Goal: Task Accomplishment & Management: Use online tool/utility

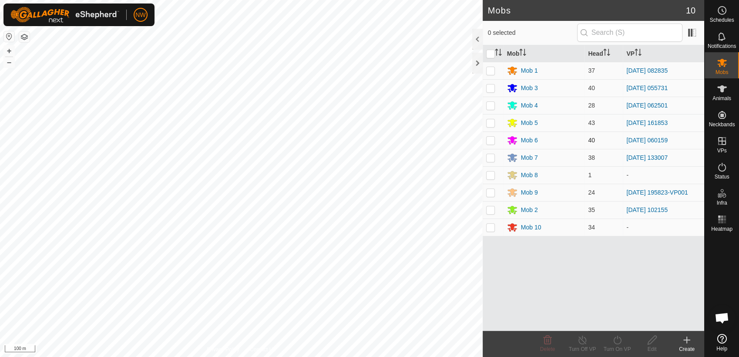
click at [488, 138] on p-checkbox at bounding box center [490, 140] width 9 height 7
checkbox input "true"
click at [618, 341] on icon at bounding box center [617, 339] width 11 height 10
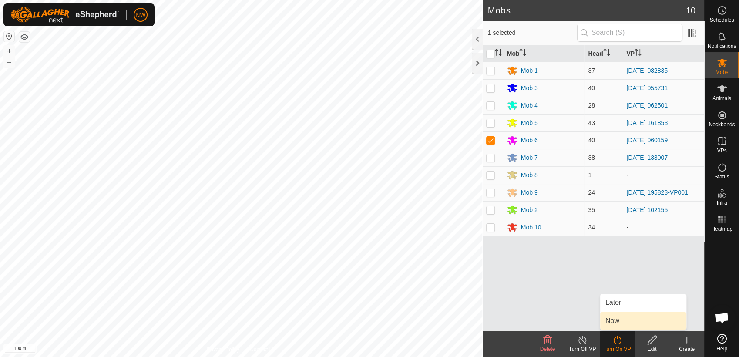
click at [619, 319] on link "Now" at bounding box center [643, 320] width 86 height 17
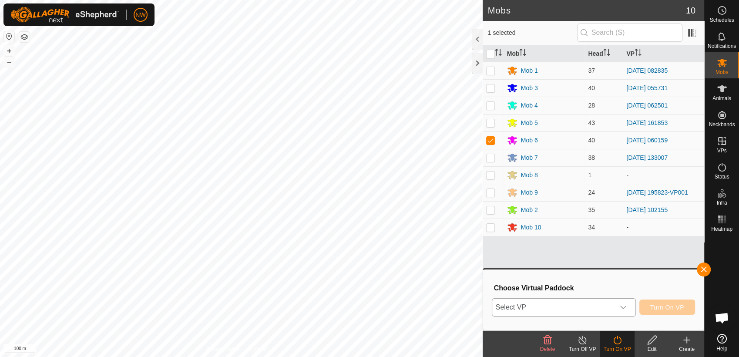
click at [625, 305] on icon "dropdown trigger" at bounding box center [622, 307] width 7 height 7
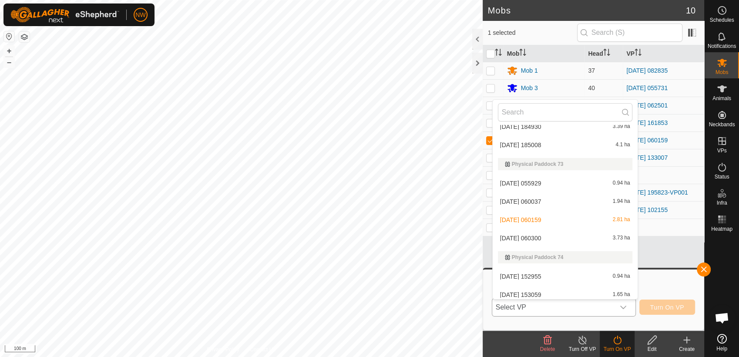
scroll to position [9002, 0]
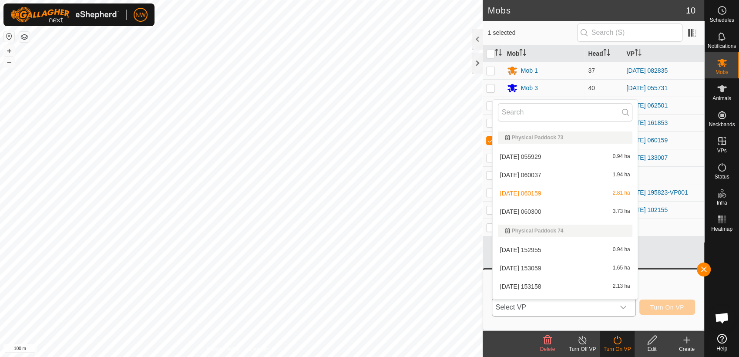
click at [531, 210] on li "[DATE] 060300 3.73 ha" at bounding box center [564, 211] width 145 height 17
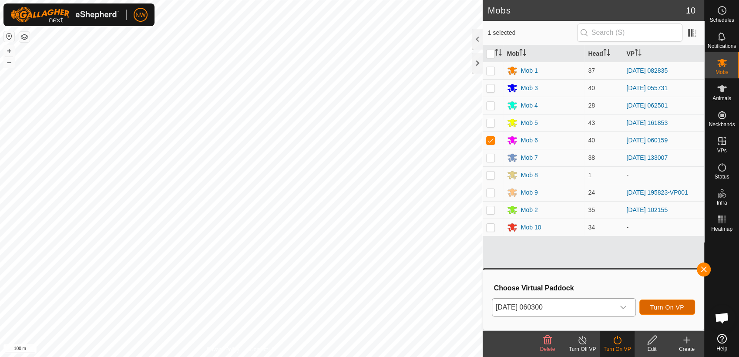
click at [672, 305] on span "Turn On VP" at bounding box center [667, 307] width 34 height 7
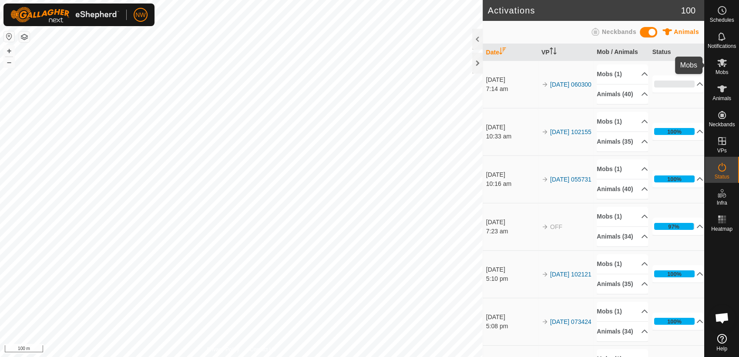
click at [720, 68] on es-mob-svg-icon at bounding box center [722, 63] width 16 height 14
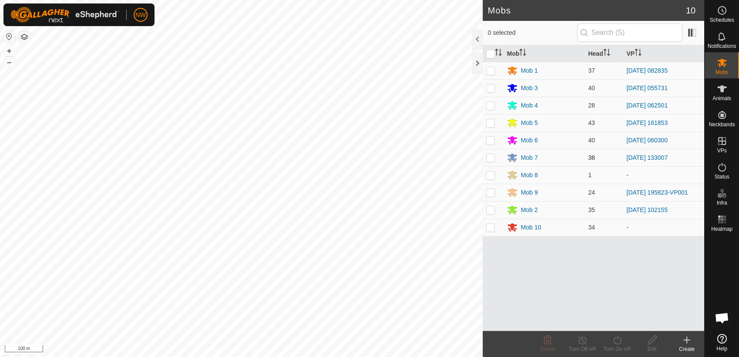
click at [490, 158] on p-checkbox at bounding box center [490, 157] width 9 height 7
checkbox input "true"
click at [618, 341] on icon at bounding box center [617, 339] width 11 height 10
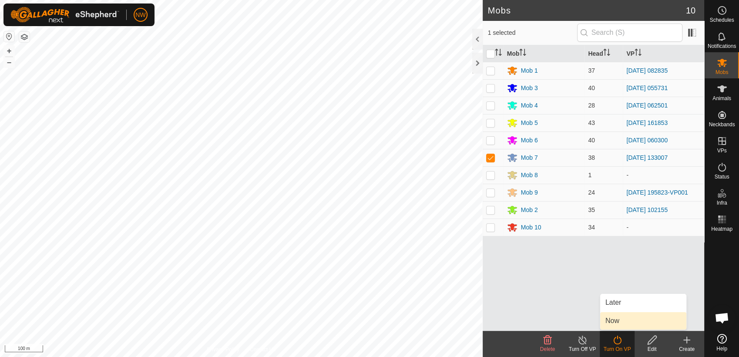
click at [620, 317] on link "Now" at bounding box center [643, 320] width 86 height 17
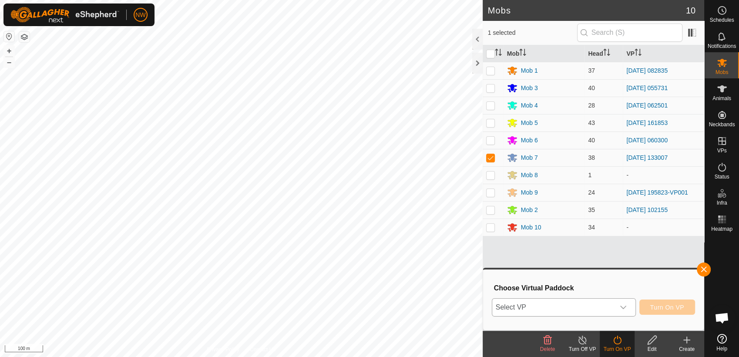
click at [625, 305] on icon "dropdown trigger" at bounding box center [622, 307] width 7 height 7
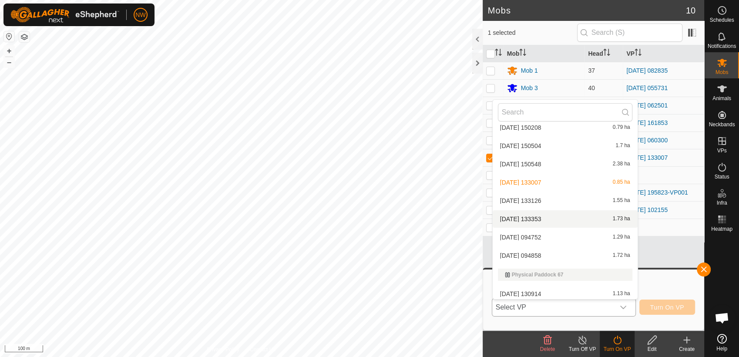
scroll to position [7803, 0]
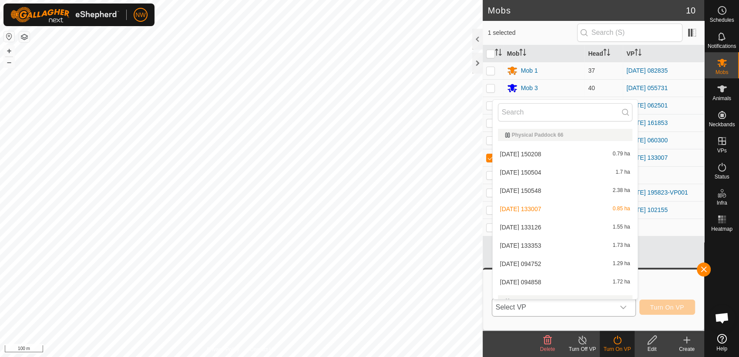
click at [525, 227] on li "[DATE] 133126 1.55 ha" at bounding box center [564, 226] width 145 height 17
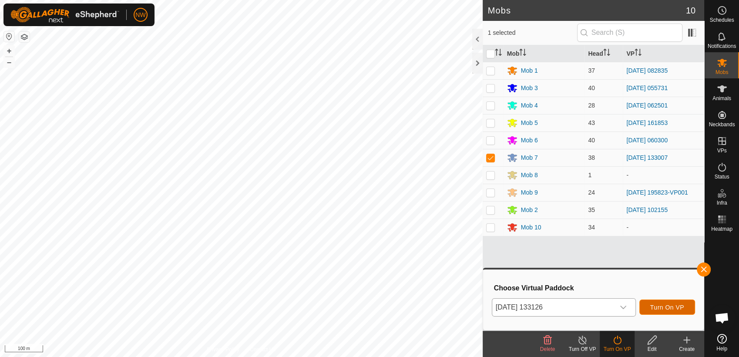
click at [663, 308] on span "Turn On VP" at bounding box center [667, 307] width 34 height 7
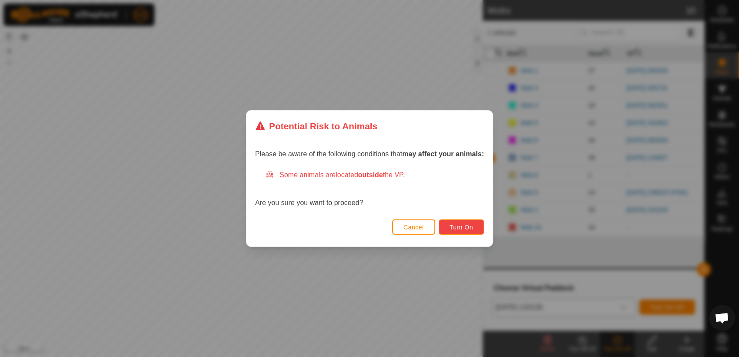
click at [448, 225] on button "Turn On" at bounding box center [460, 226] width 45 height 15
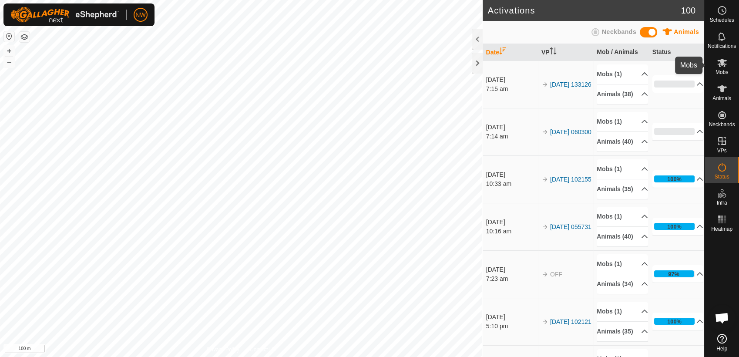
click at [725, 64] on icon at bounding box center [721, 62] width 10 height 10
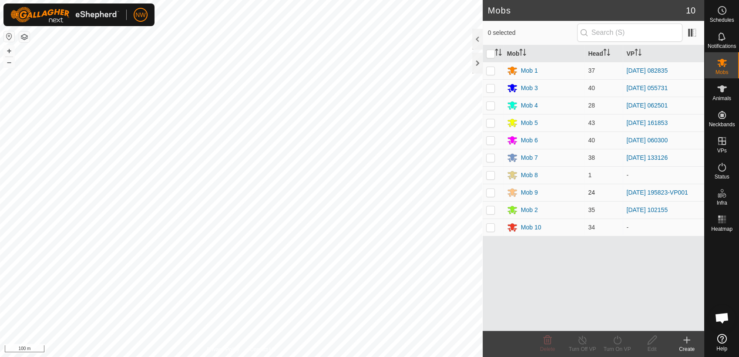
click at [489, 191] on p-checkbox at bounding box center [490, 192] width 9 height 7
checkbox input "true"
click at [615, 338] on icon at bounding box center [617, 339] width 11 height 10
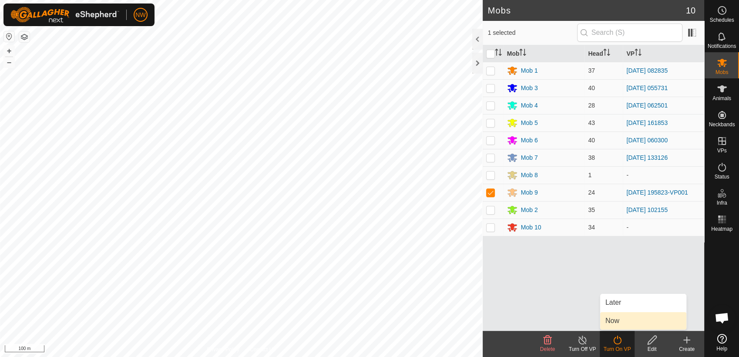
click at [616, 318] on link "Now" at bounding box center [643, 320] width 86 height 17
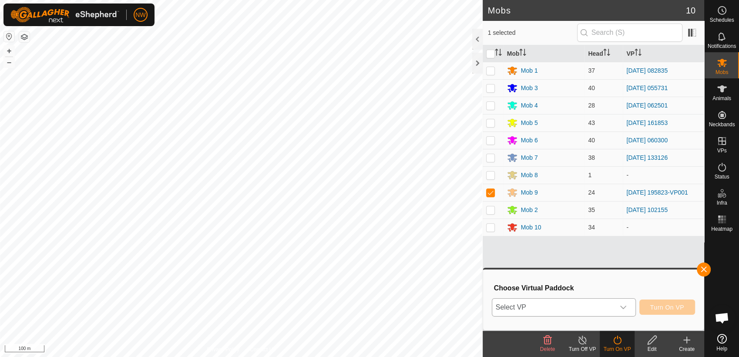
click at [625, 304] on icon "dropdown trigger" at bounding box center [622, 307] width 7 height 7
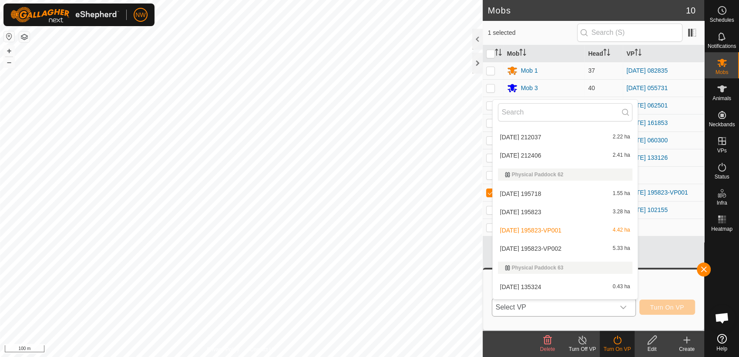
scroll to position [7164, 0]
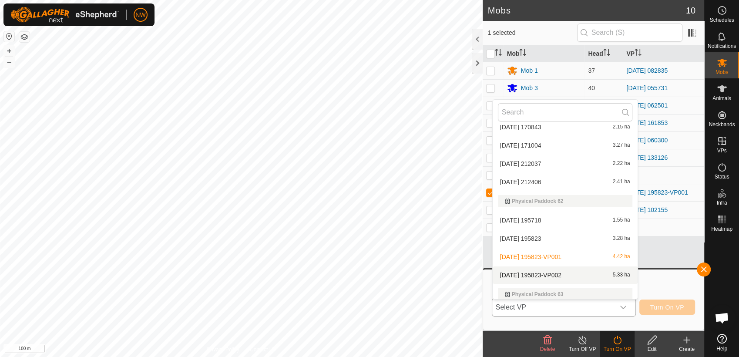
click at [543, 271] on li "[DATE] 195823-VP002 5.33 ha" at bounding box center [564, 274] width 145 height 17
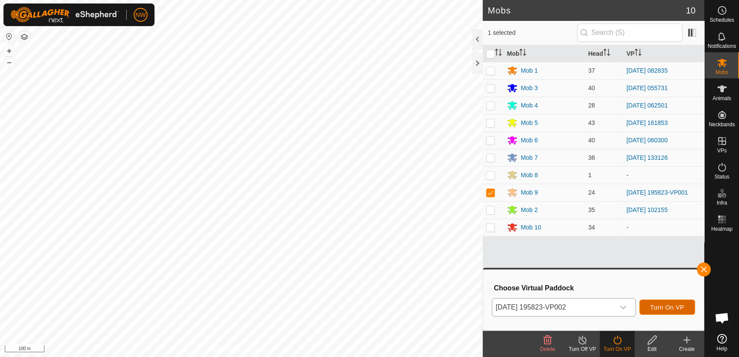
click at [672, 308] on span "Turn On VP" at bounding box center [667, 307] width 34 height 7
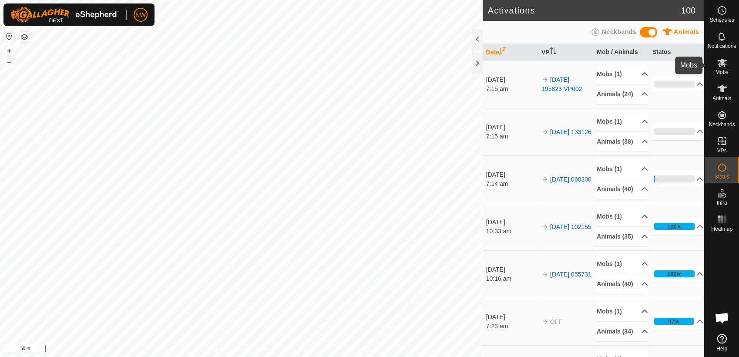
click at [725, 67] on icon at bounding box center [721, 62] width 10 height 10
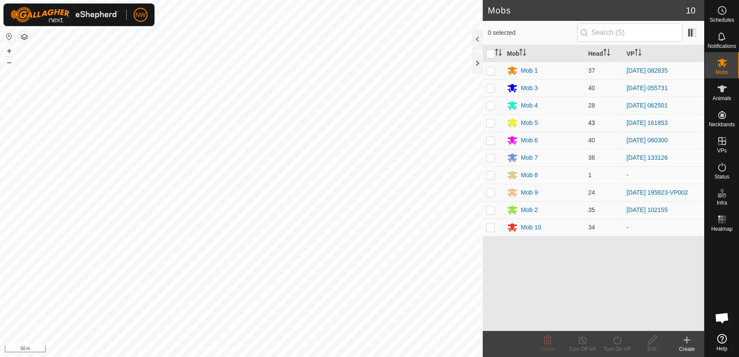
click at [491, 123] on p-checkbox at bounding box center [490, 122] width 9 height 7
checkbox input "true"
click at [618, 340] on icon at bounding box center [617, 339] width 11 height 10
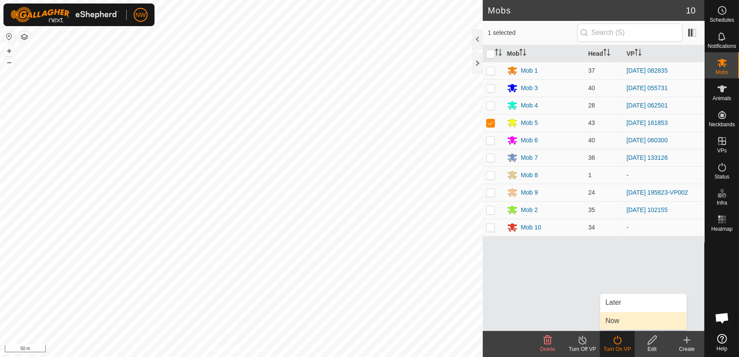
click at [618, 320] on link "Now" at bounding box center [643, 320] width 86 height 17
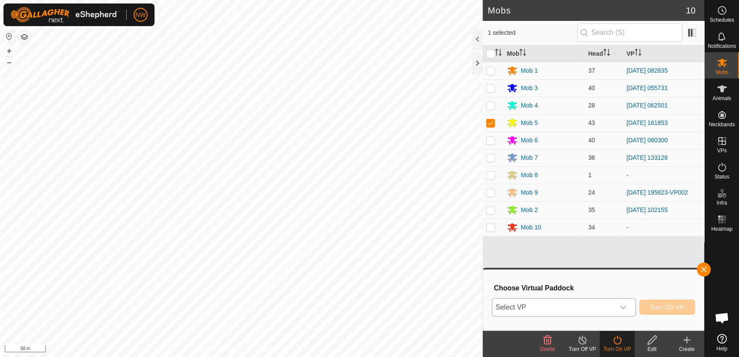
click at [625, 306] on icon "dropdown trigger" at bounding box center [622, 307] width 7 height 7
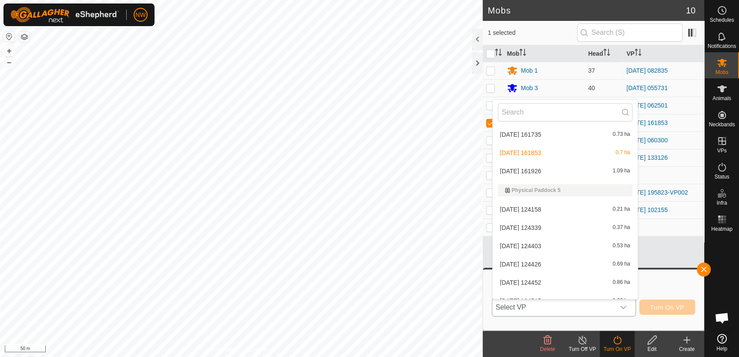
scroll to position [6027, 0]
click at [542, 167] on li "[DATE] 161926 1.09 ha" at bounding box center [564, 168] width 145 height 17
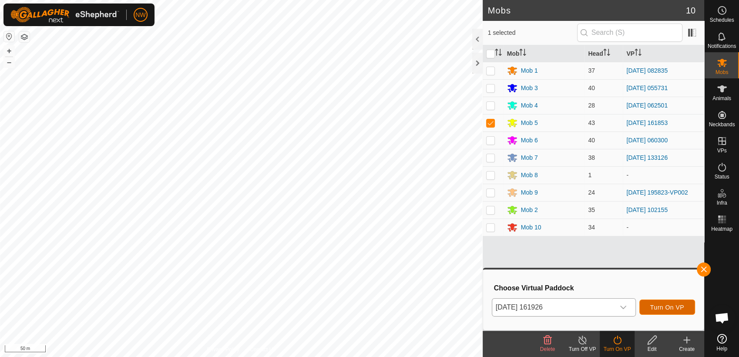
click at [671, 307] on span "Turn On VP" at bounding box center [667, 307] width 34 height 7
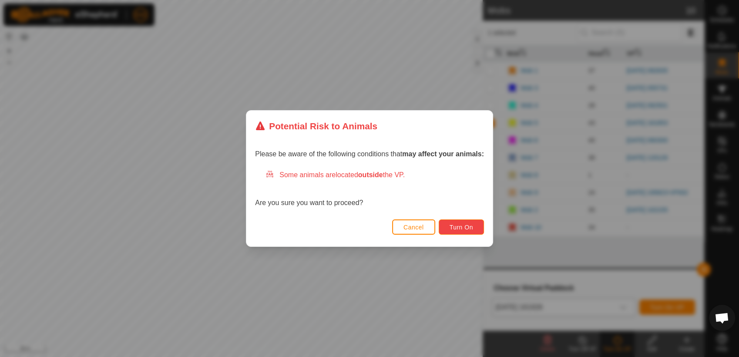
click at [463, 222] on button "Turn On" at bounding box center [460, 226] width 45 height 15
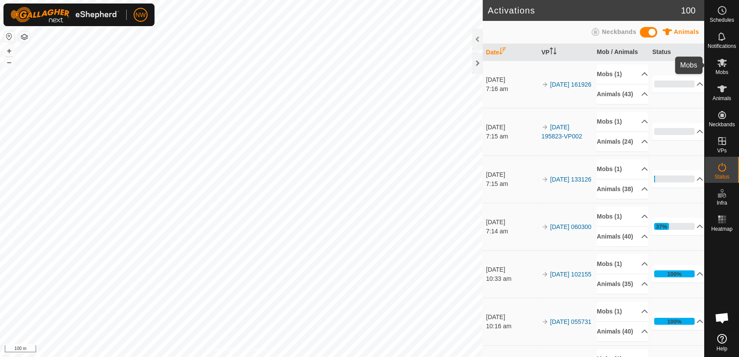
click at [720, 60] on icon at bounding box center [722, 63] width 10 height 8
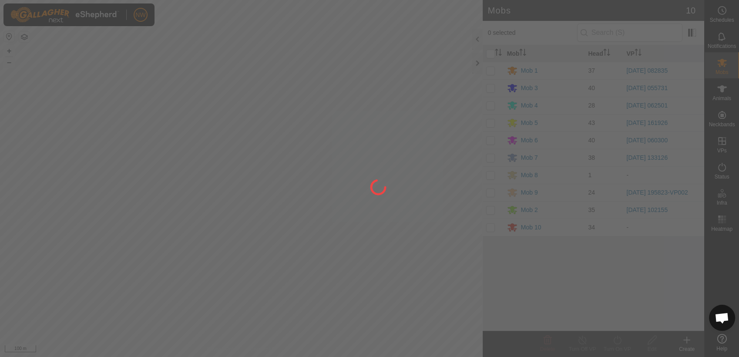
click at [492, 69] on div at bounding box center [369, 178] width 739 height 357
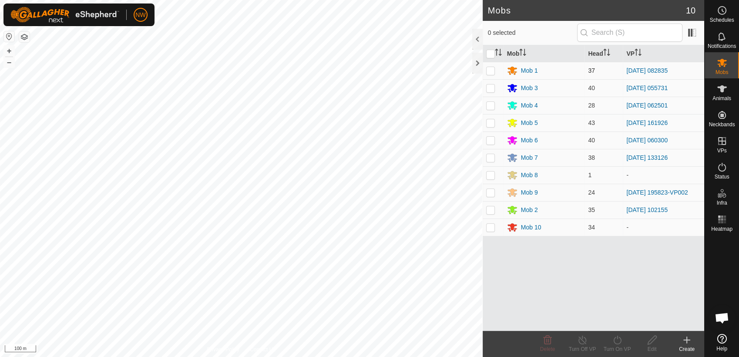
click at [491, 69] on p-checkbox at bounding box center [490, 70] width 9 height 7
checkbox input "true"
click at [618, 341] on icon at bounding box center [617, 339] width 11 height 10
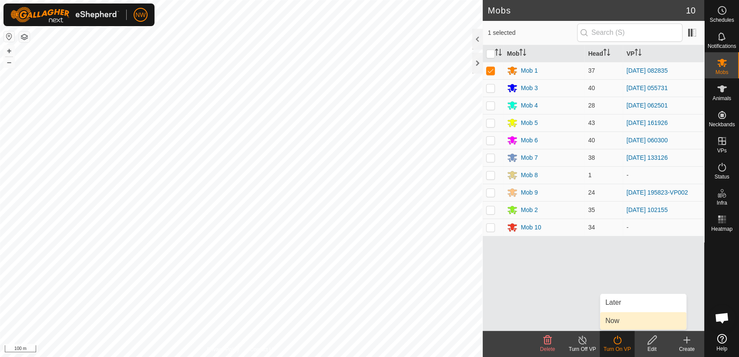
click at [625, 319] on link "Now" at bounding box center [643, 320] width 86 height 17
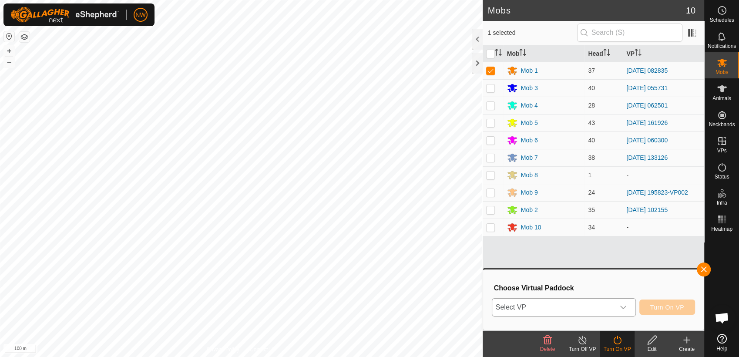
click at [625, 302] on div "dropdown trigger" at bounding box center [622, 306] width 17 height 17
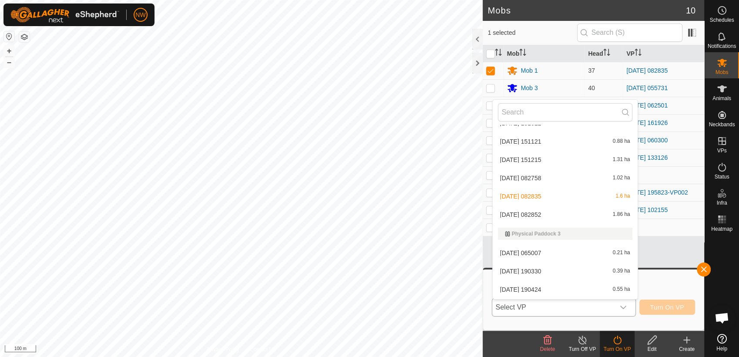
scroll to position [4926, 0]
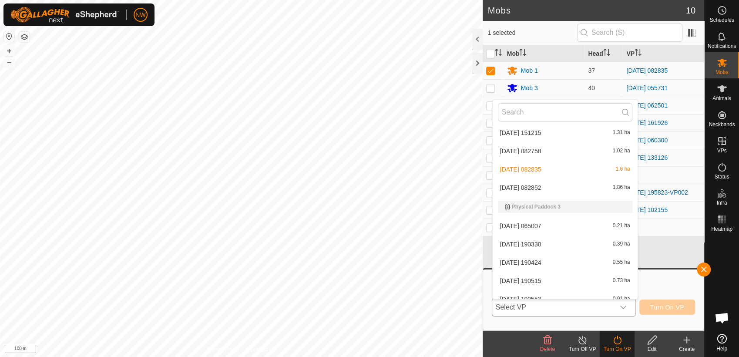
click at [540, 187] on li "[DATE] 082852 1.86 ha" at bounding box center [564, 187] width 145 height 17
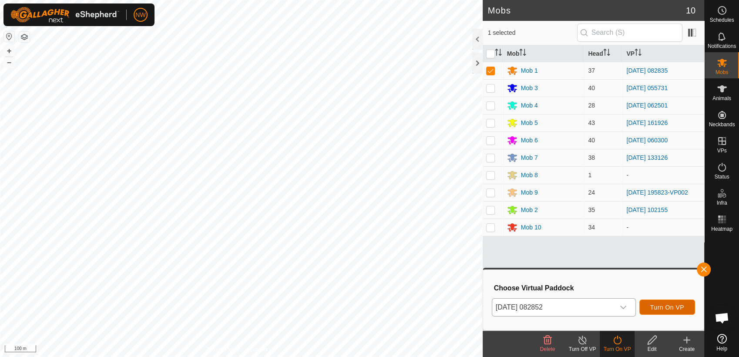
click at [668, 302] on button "Turn On VP" at bounding box center [667, 306] width 56 height 15
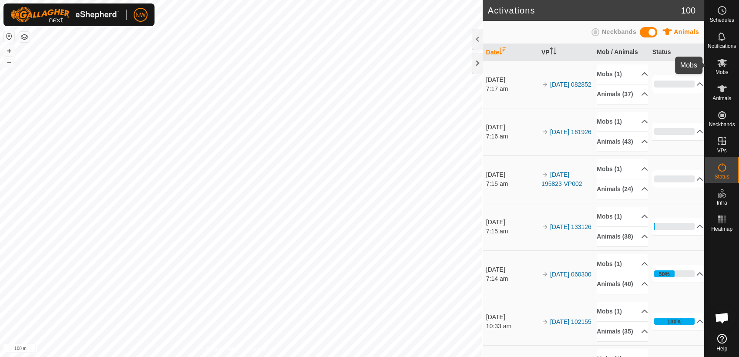
click at [720, 63] on icon at bounding box center [722, 63] width 10 height 8
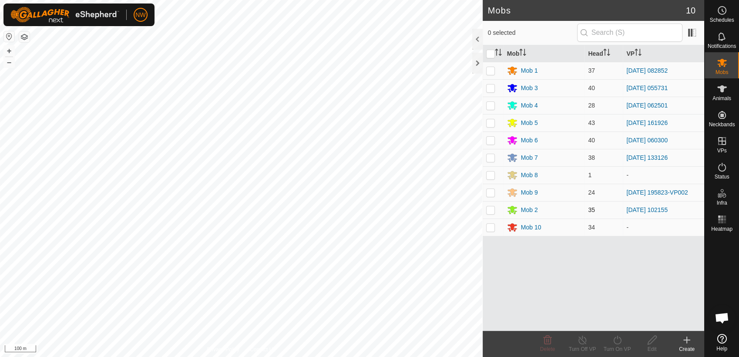
click at [493, 210] on p-checkbox at bounding box center [490, 209] width 9 height 7
checkbox input "true"
click at [616, 341] on icon at bounding box center [617, 339] width 11 height 10
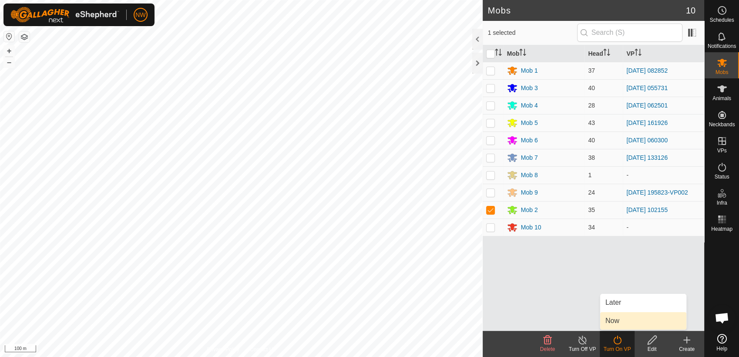
click at [614, 318] on link "Now" at bounding box center [643, 320] width 86 height 17
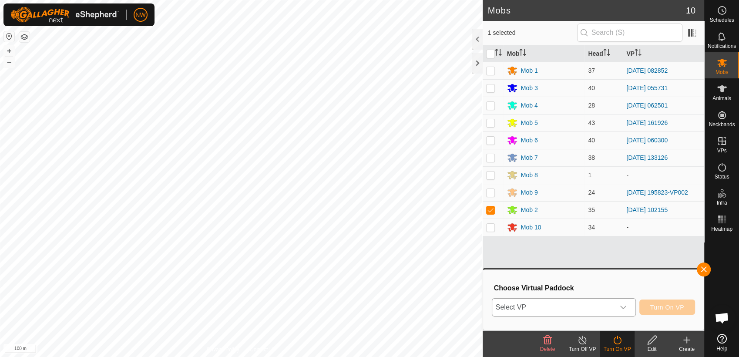
click at [624, 305] on icon "dropdown trigger" at bounding box center [622, 307] width 7 height 7
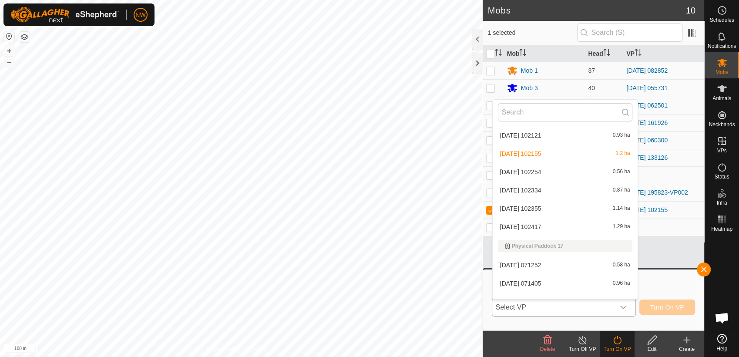
scroll to position [3594, 0]
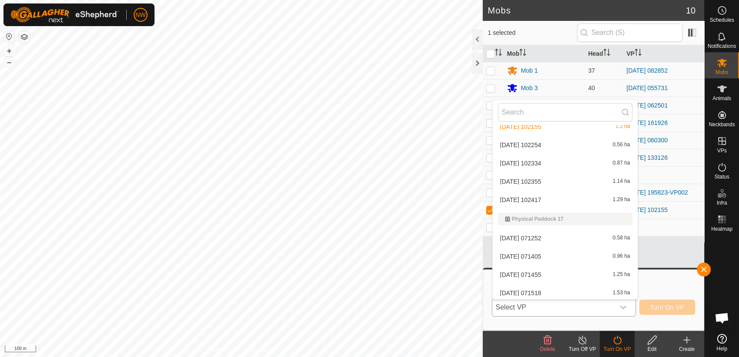
click at [535, 143] on li "[DATE] 102254 0.56 ha" at bounding box center [564, 144] width 145 height 17
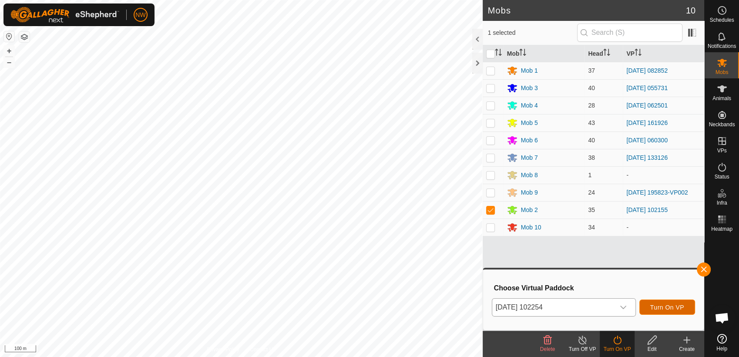
click at [675, 307] on span "Turn On VP" at bounding box center [667, 307] width 34 height 7
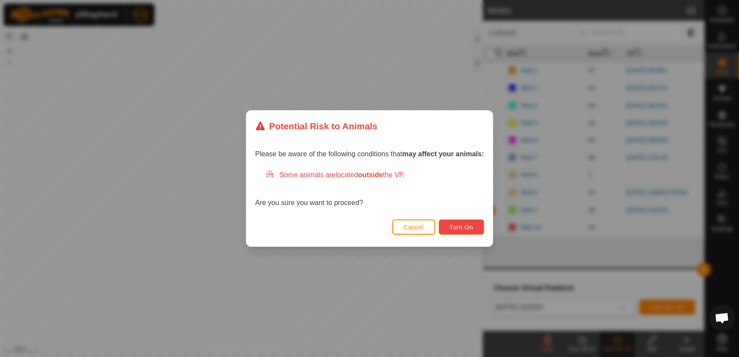
click at [463, 226] on span "Turn On" at bounding box center [460, 227] width 23 height 7
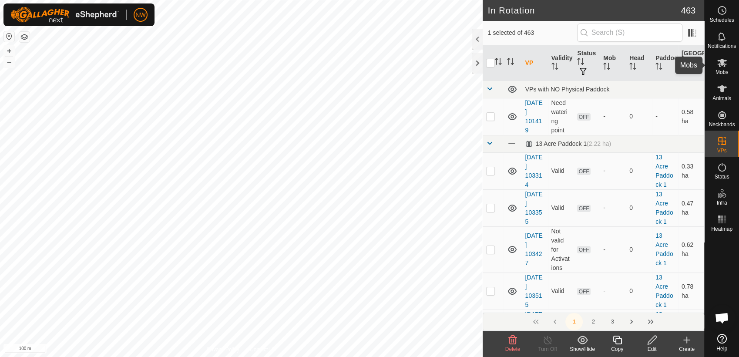
click at [718, 63] on icon at bounding box center [721, 62] width 10 height 10
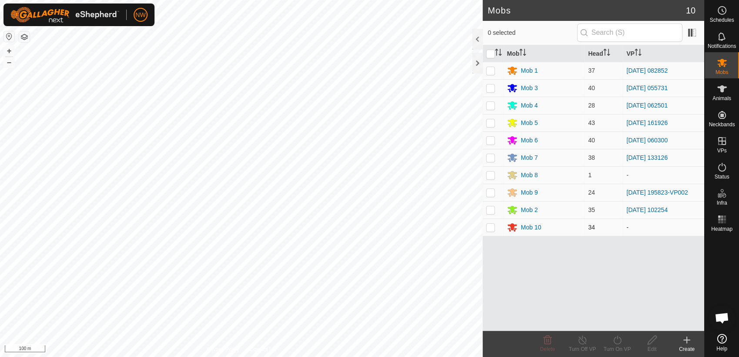
click at [489, 227] on p-checkbox at bounding box center [490, 227] width 9 height 7
checkbox input "true"
click at [616, 339] on icon at bounding box center [617, 339] width 8 height 9
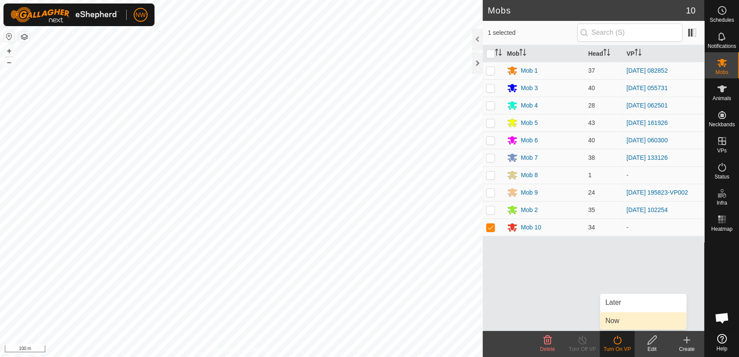
click at [618, 320] on link "Now" at bounding box center [643, 320] width 86 height 17
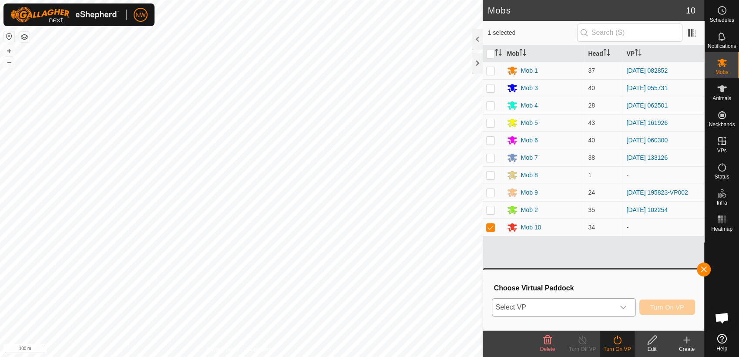
click at [625, 304] on icon "dropdown trigger" at bounding box center [622, 307] width 7 height 7
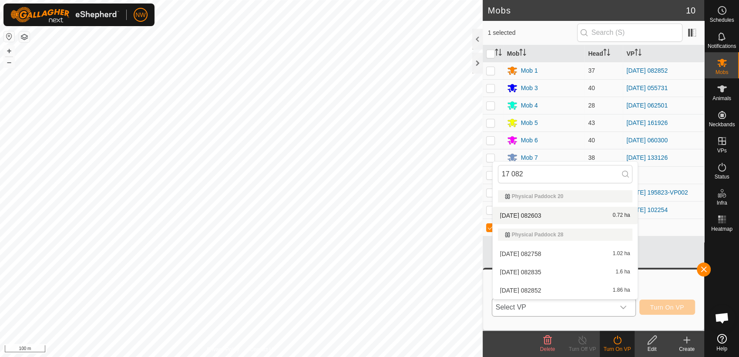
type input "17 082"
click at [536, 214] on li "[DATE] 082603 0.72 ha" at bounding box center [564, 215] width 145 height 17
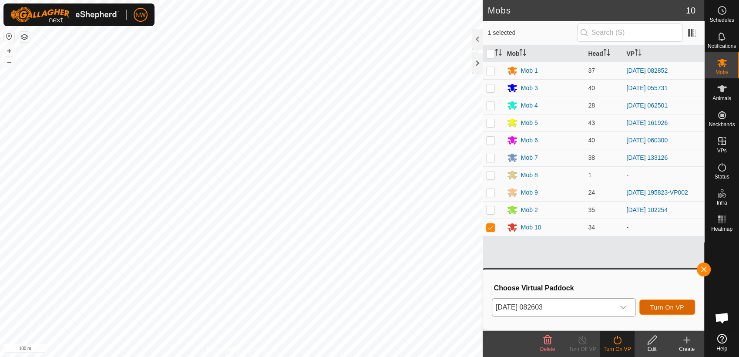
click at [655, 304] on span "Turn On VP" at bounding box center [667, 307] width 34 height 7
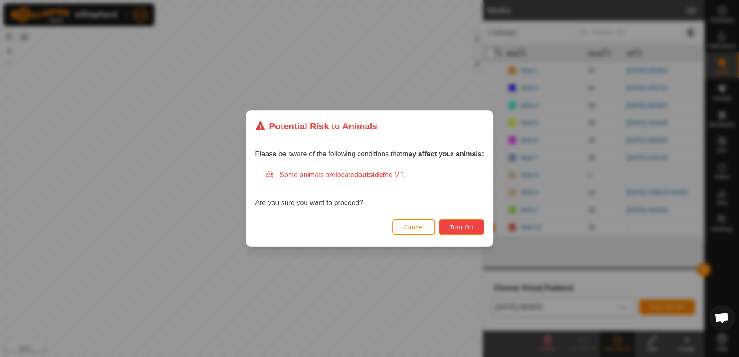
click at [474, 224] on button "Turn On" at bounding box center [460, 226] width 45 height 15
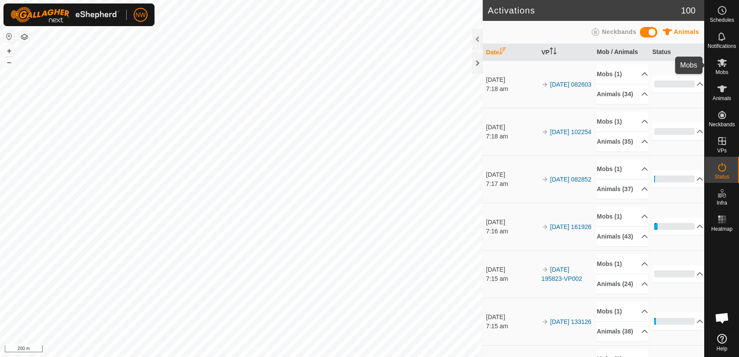
click at [724, 64] on icon at bounding box center [722, 63] width 10 height 8
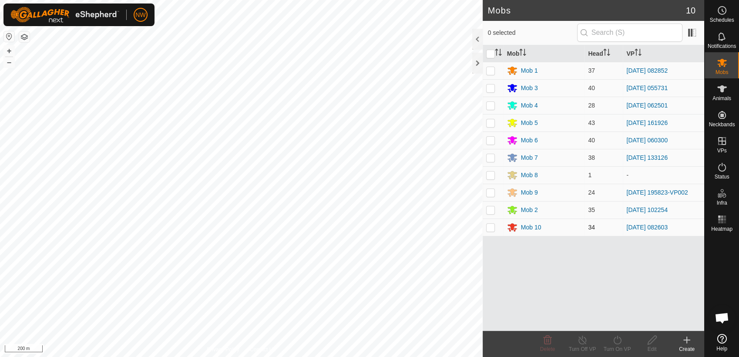
click at [488, 227] on p-checkbox at bounding box center [490, 227] width 9 height 7
checkbox input "true"
click at [491, 88] on p-checkbox at bounding box center [490, 87] width 9 height 7
checkbox input "true"
click at [615, 339] on icon at bounding box center [617, 339] width 11 height 10
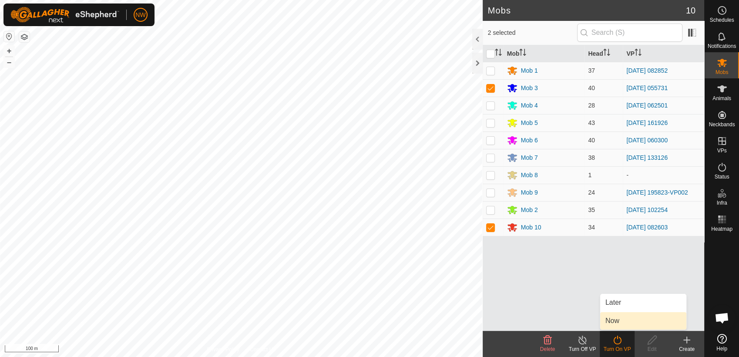
click at [619, 318] on link "Now" at bounding box center [643, 320] width 86 height 17
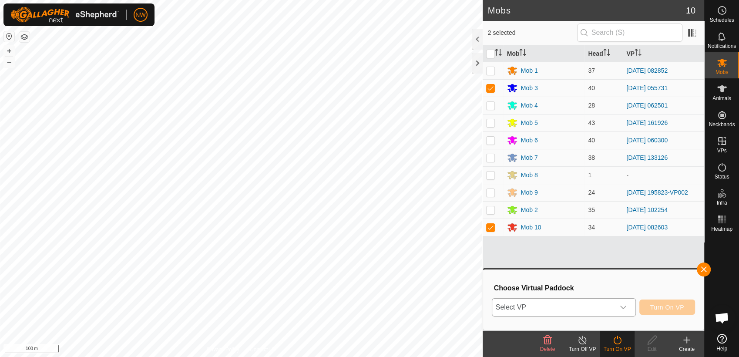
click at [626, 306] on icon "dropdown trigger" at bounding box center [623, 306] width 6 height 3
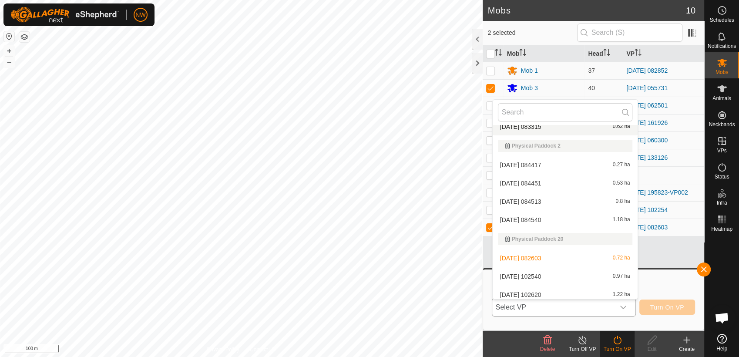
scroll to position [3921, 0]
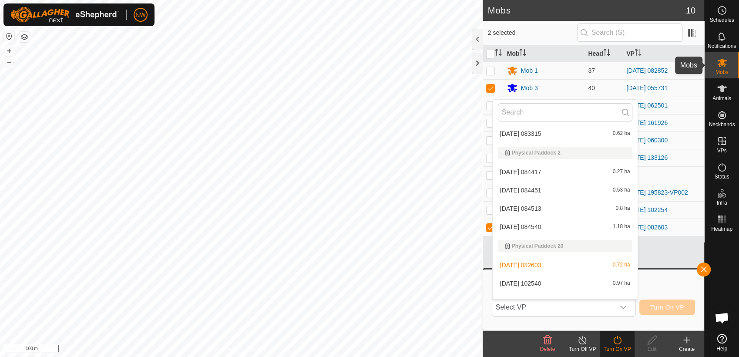
click at [725, 65] on icon at bounding box center [721, 62] width 10 height 10
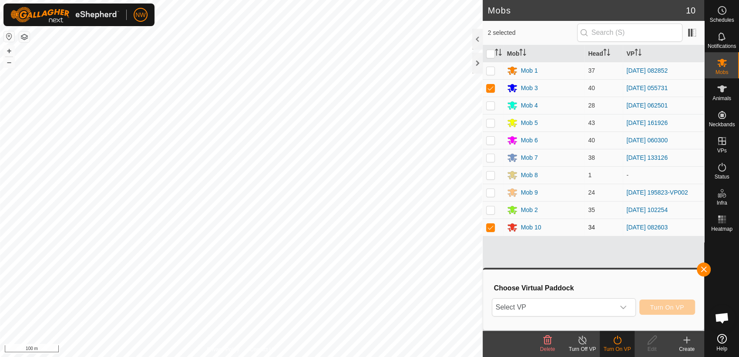
click at [490, 228] on p-checkbox at bounding box center [490, 227] width 9 height 7
checkbox input "false"
click at [626, 307] on icon "dropdown trigger" at bounding box center [622, 307] width 7 height 7
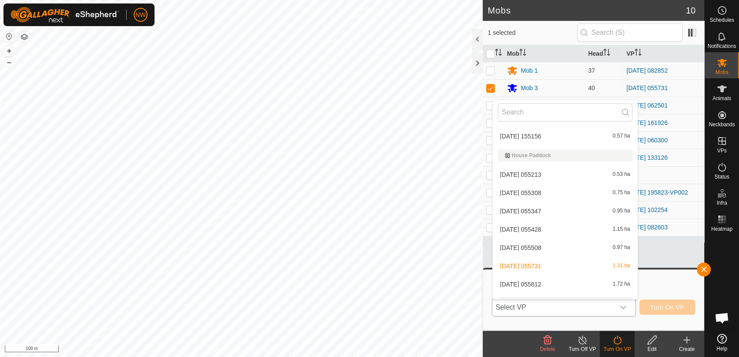
scroll to position [1623, 0]
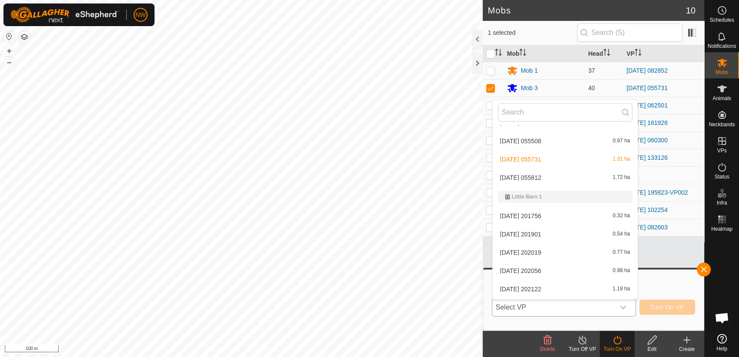
click at [529, 175] on li "[DATE] 055812 1.72 ha" at bounding box center [564, 177] width 145 height 17
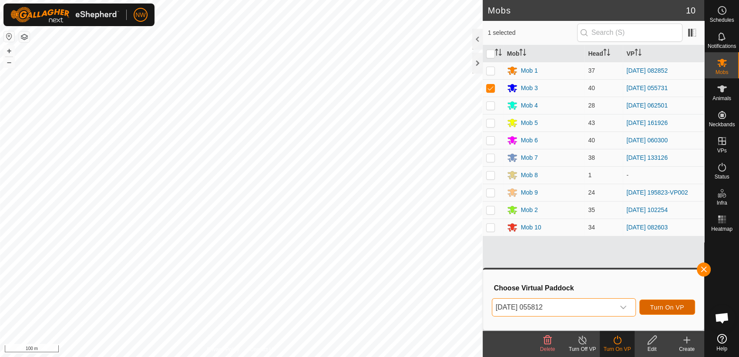
click at [658, 304] on span "Turn On VP" at bounding box center [667, 307] width 34 height 7
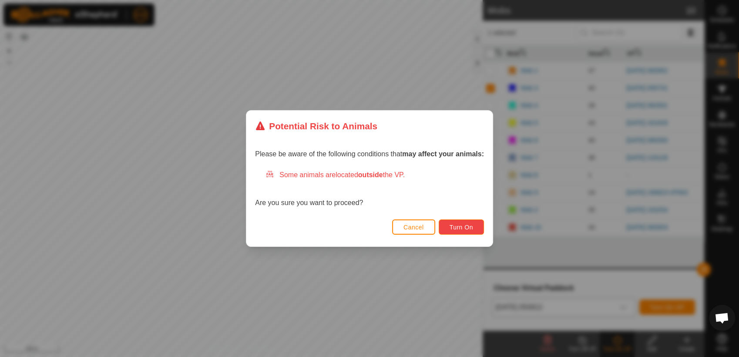
click at [465, 224] on span "Turn On" at bounding box center [460, 227] width 23 height 7
